Goal: Information Seeking & Learning: Learn about a topic

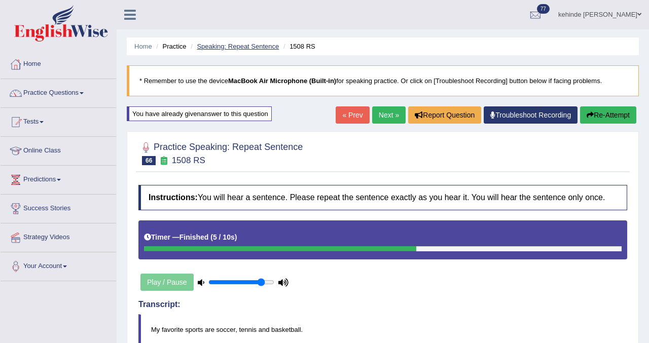
click at [239, 45] on link "Speaking: Repeat Sentence" at bounding box center [238, 47] width 82 height 8
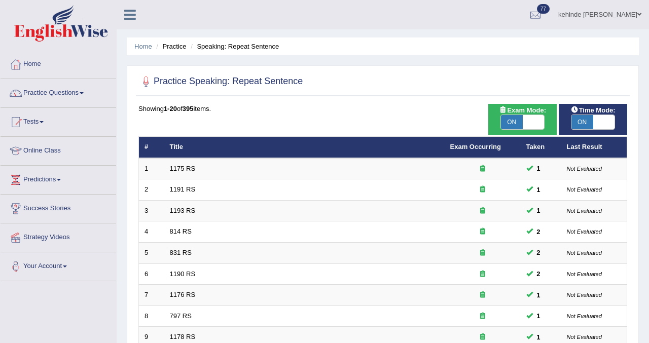
click at [645, 223] on div "Home Practice Speaking: Repeat Sentence Practice Speaking: Repeat Sentence Time…" at bounding box center [383, 323] width 532 height 646
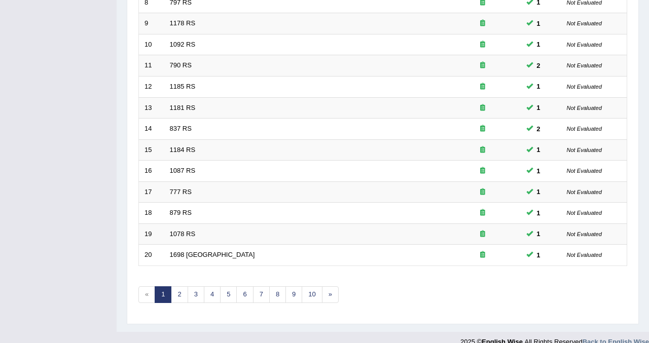
scroll to position [328, 0]
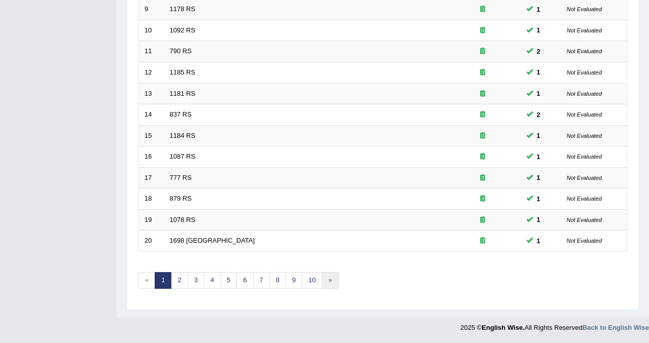
click at [329, 279] on link "»" at bounding box center [330, 280] width 17 height 17
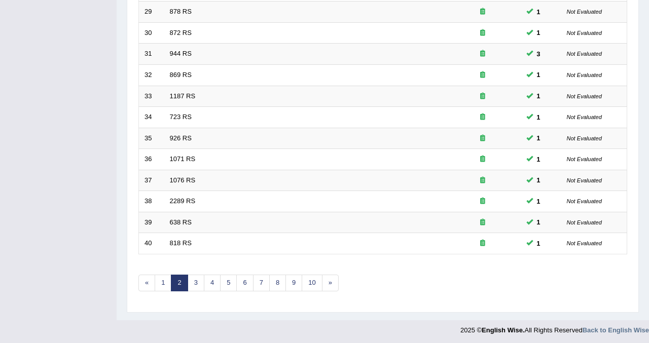
scroll to position [328, 0]
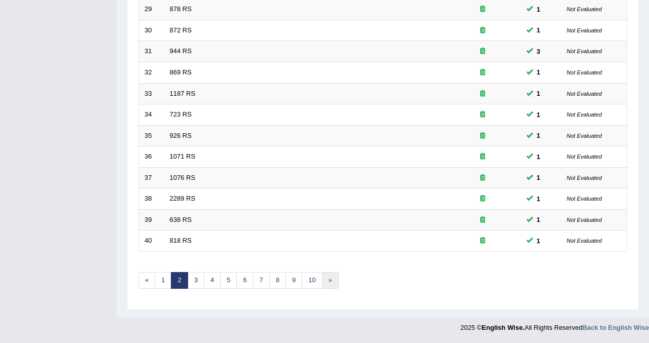
click at [330, 280] on link "»" at bounding box center [330, 280] width 17 height 17
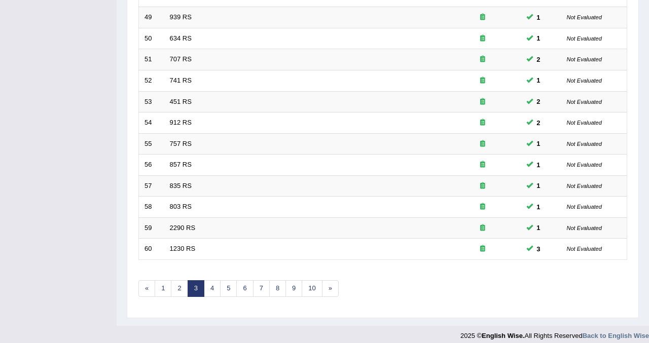
scroll to position [328, 0]
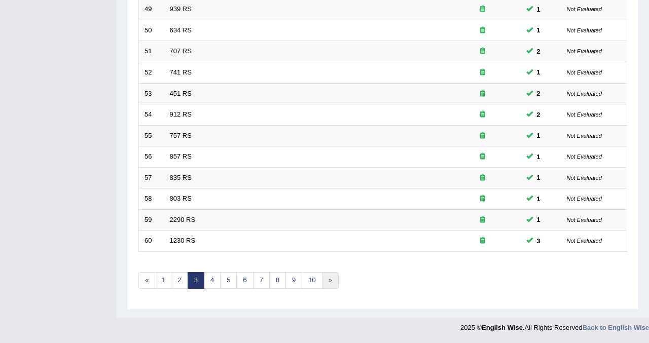
click at [332, 280] on link "»" at bounding box center [330, 280] width 17 height 17
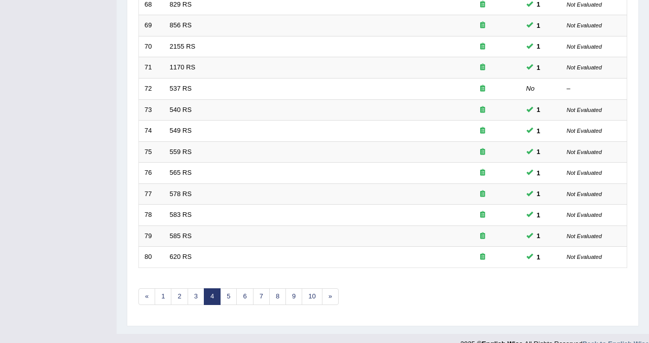
scroll to position [328, 0]
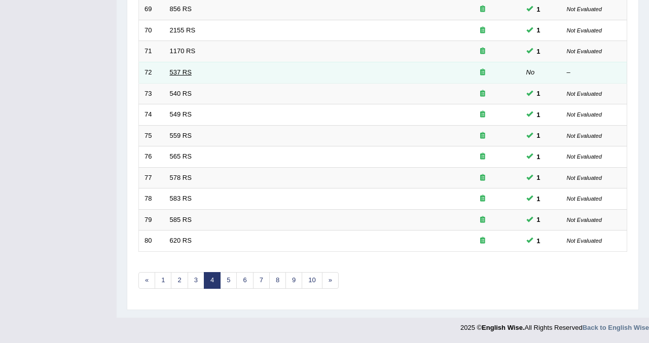
click at [174, 72] on link "537 RS" at bounding box center [181, 72] width 22 height 8
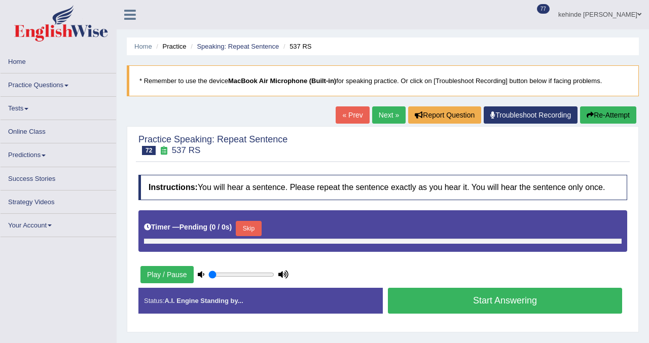
type input "0.85"
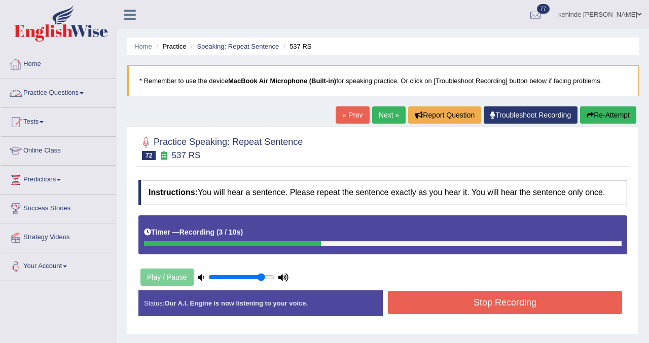
click at [439, 314] on button "Stop Recording" at bounding box center [505, 302] width 234 height 23
